Goal: Find specific page/section: Find specific page/section

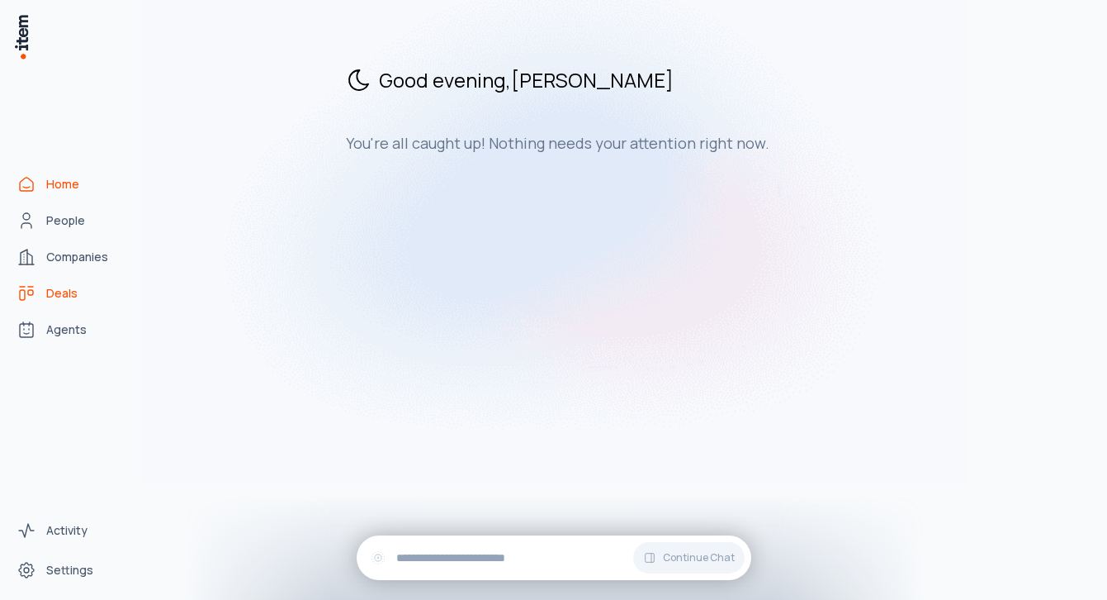
click at [60, 289] on span "Deals" at bounding box center [61, 293] width 31 height 17
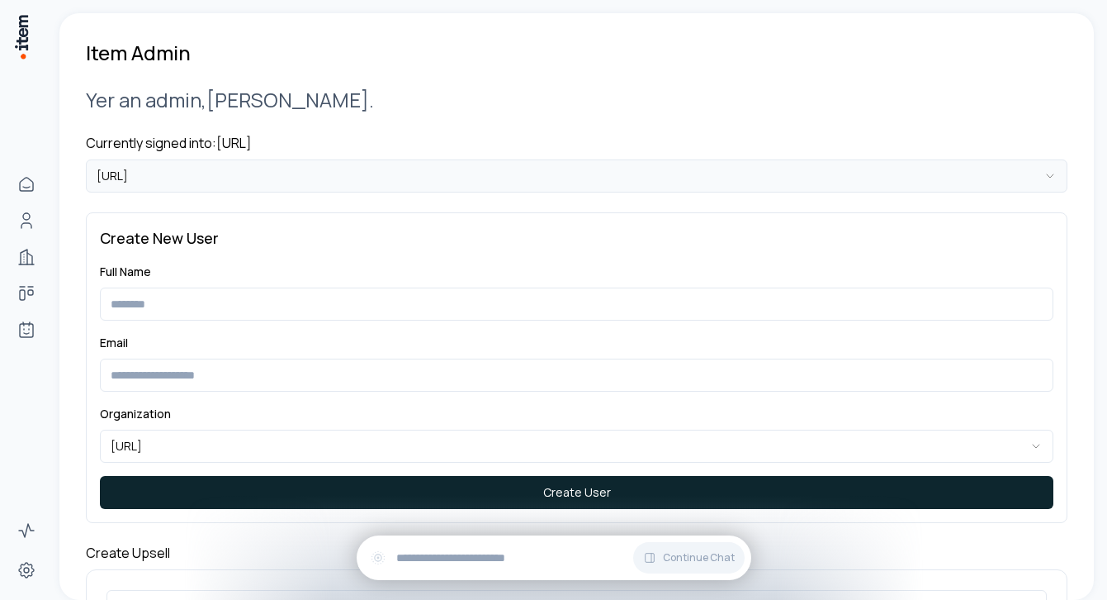
click at [216, 183] on html "**********" at bounding box center [553, 300] width 1107 height 600
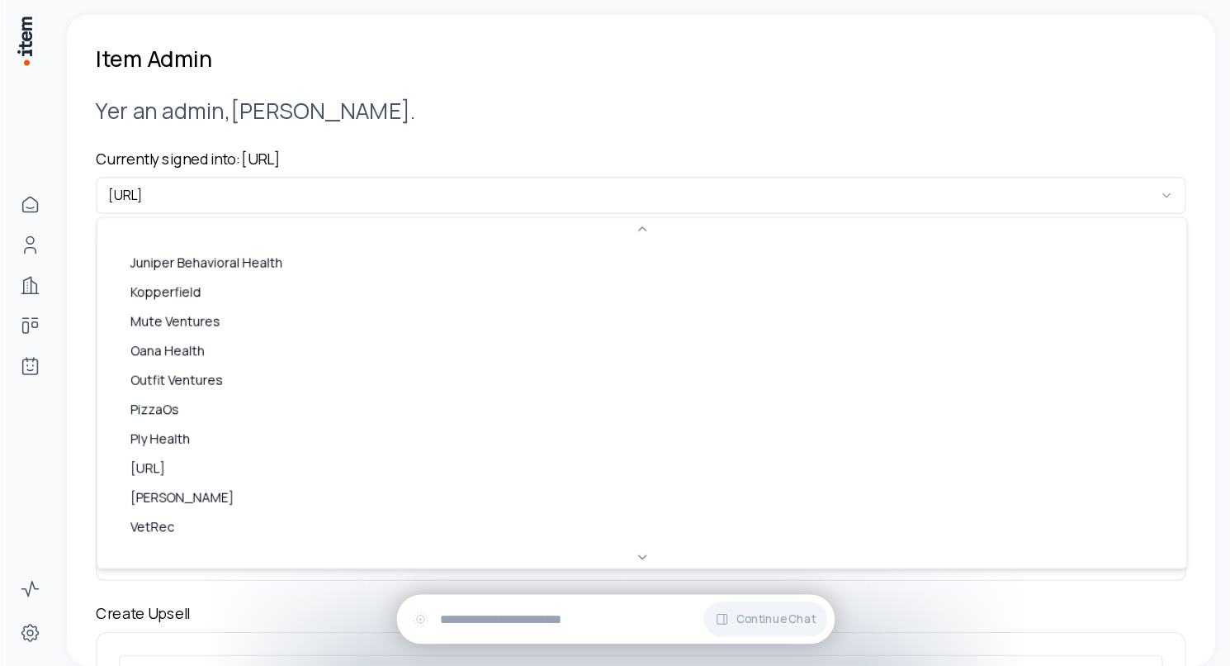
scroll to position [337, 0]
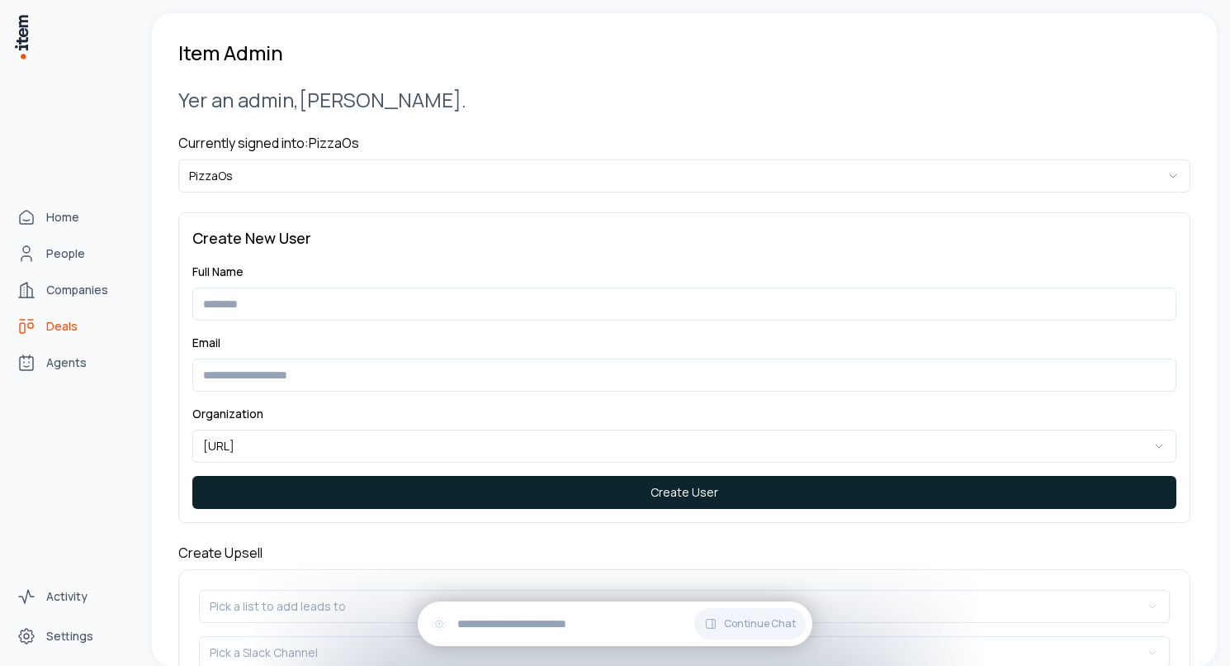
click at [60, 335] on link "Deals" at bounding box center [73, 326] width 126 height 33
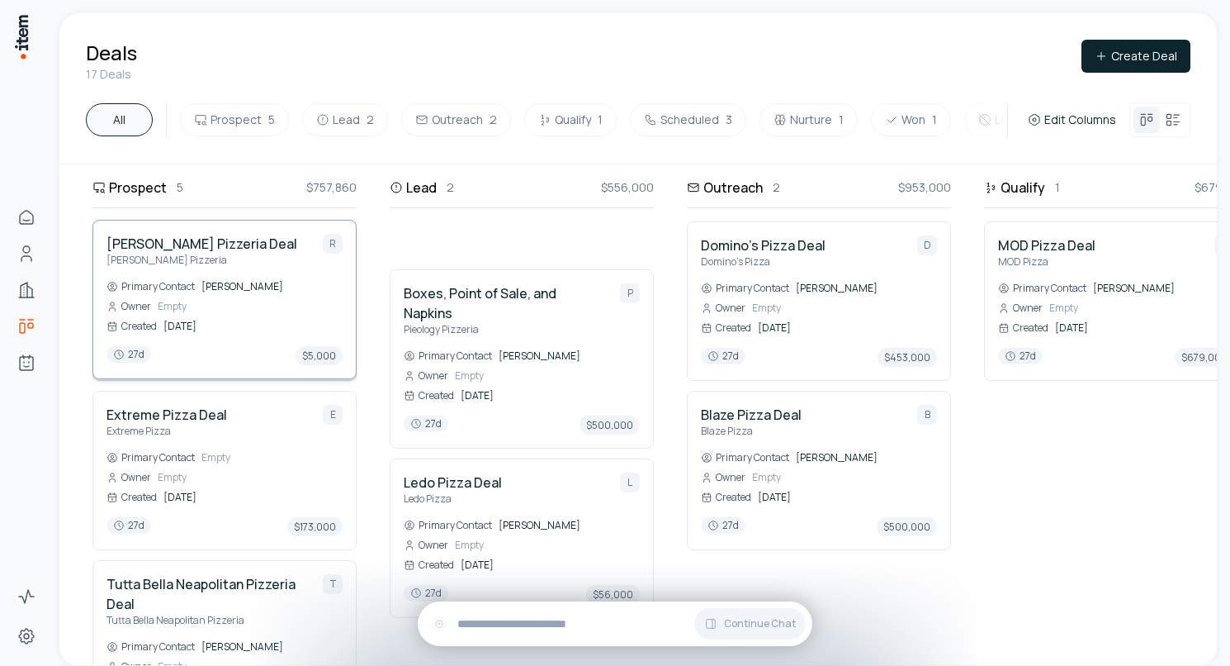
drag, startPoint x: 237, startPoint y: 296, endPoint x: 249, endPoint y: 273, distance: 26.6
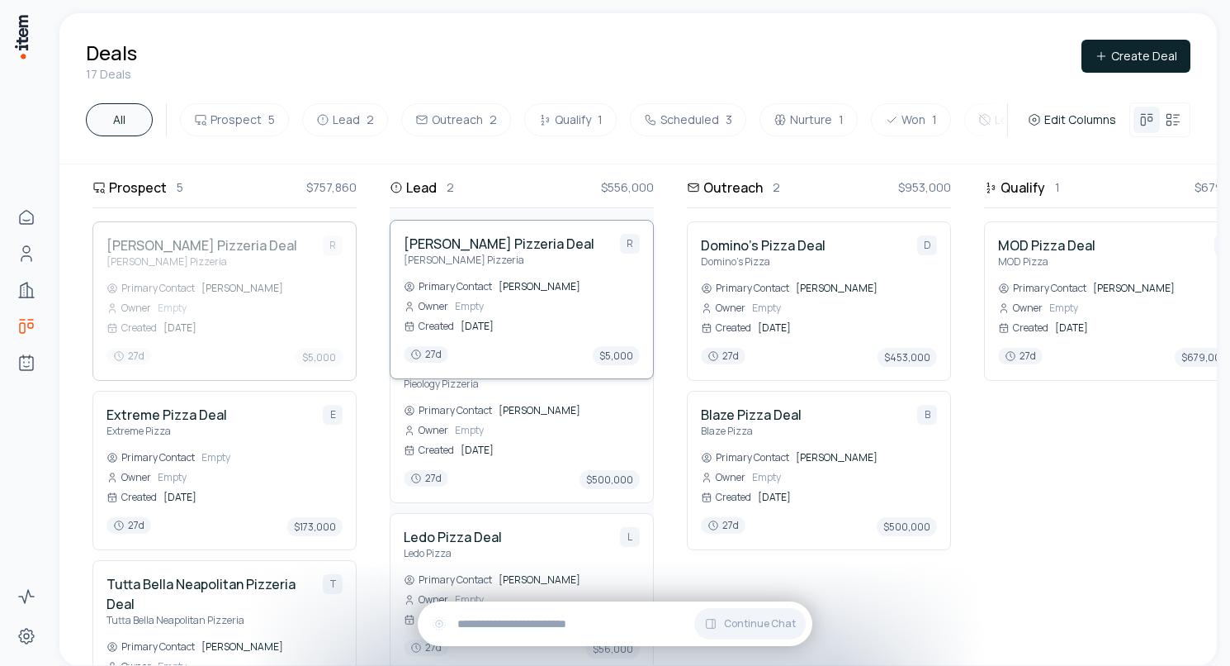
drag, startPoint x: 240, startPoint y: 284, endPoint x: 465, endPoint y: 270, distance: 225.1
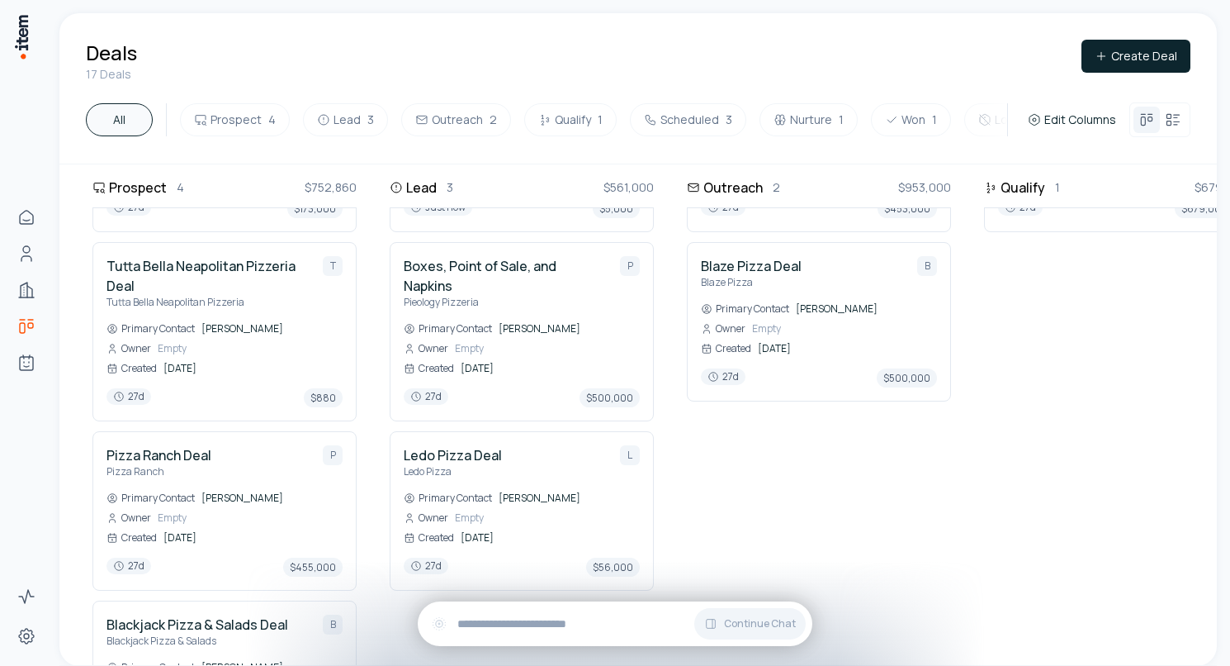
scroll to position [316, 0]
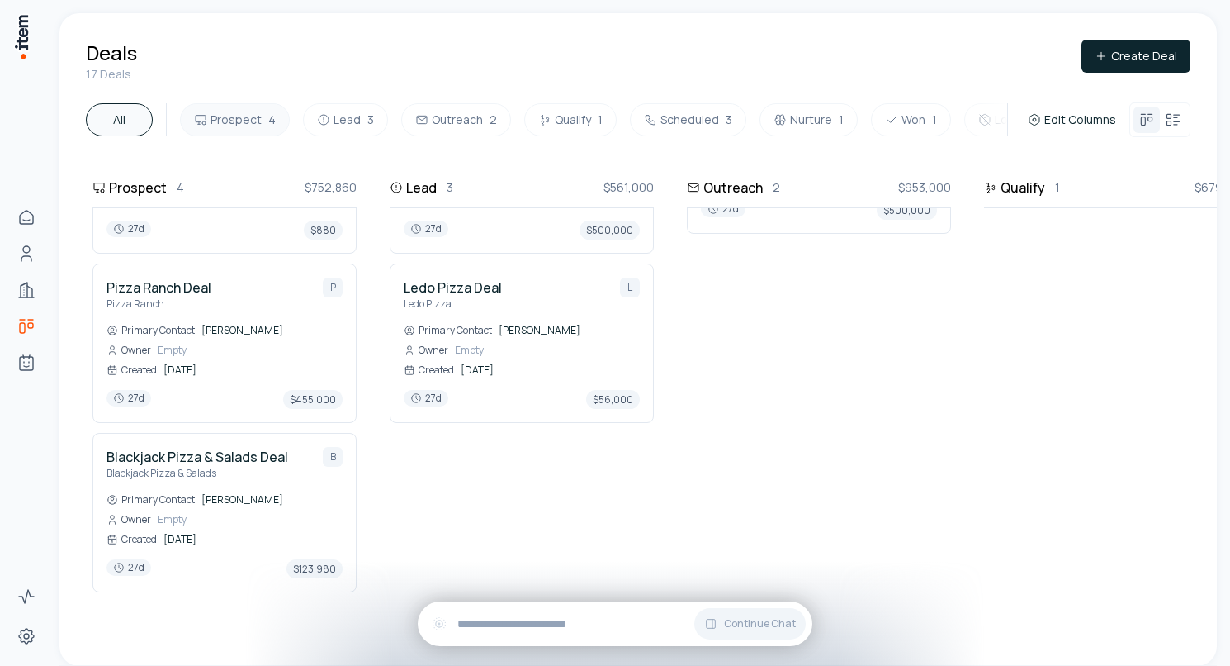
click at [264, 107] on button "Prospect 4" at bounding box center [235, 119] width 110 height 33
